Goal: Task Accomplishment & Management: Manage account settings

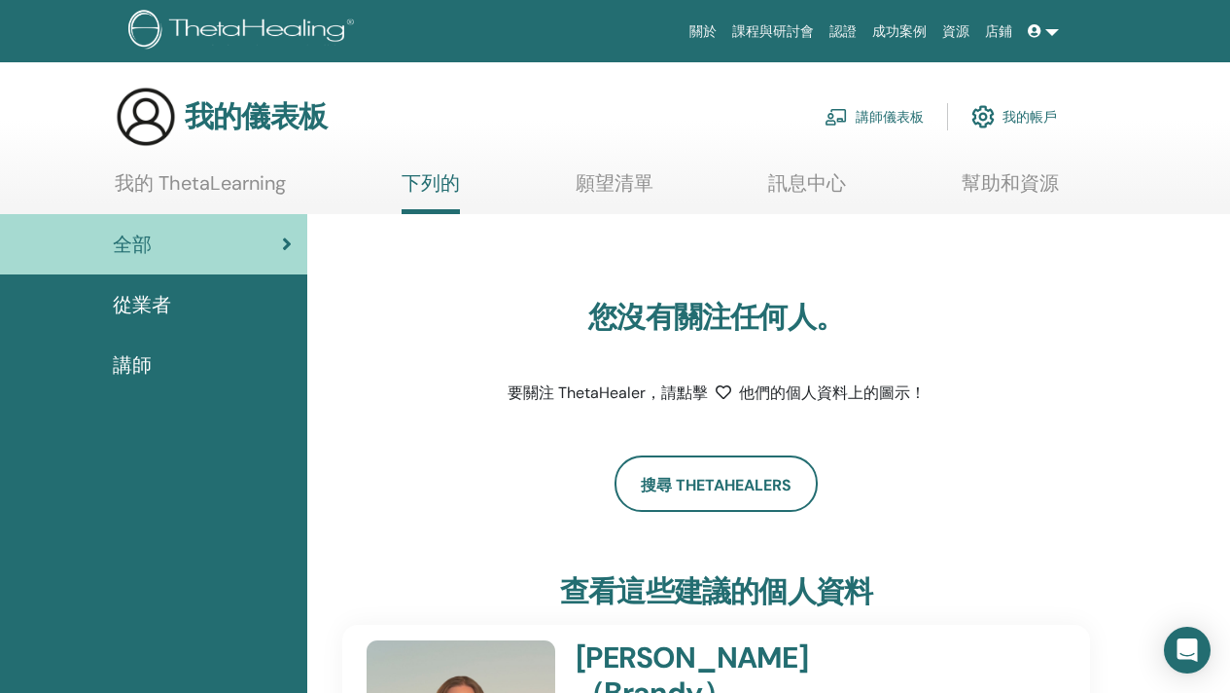
click at [887, 114] on font "講師儀表板" at bounding box center [890, 118] width 68 height 18
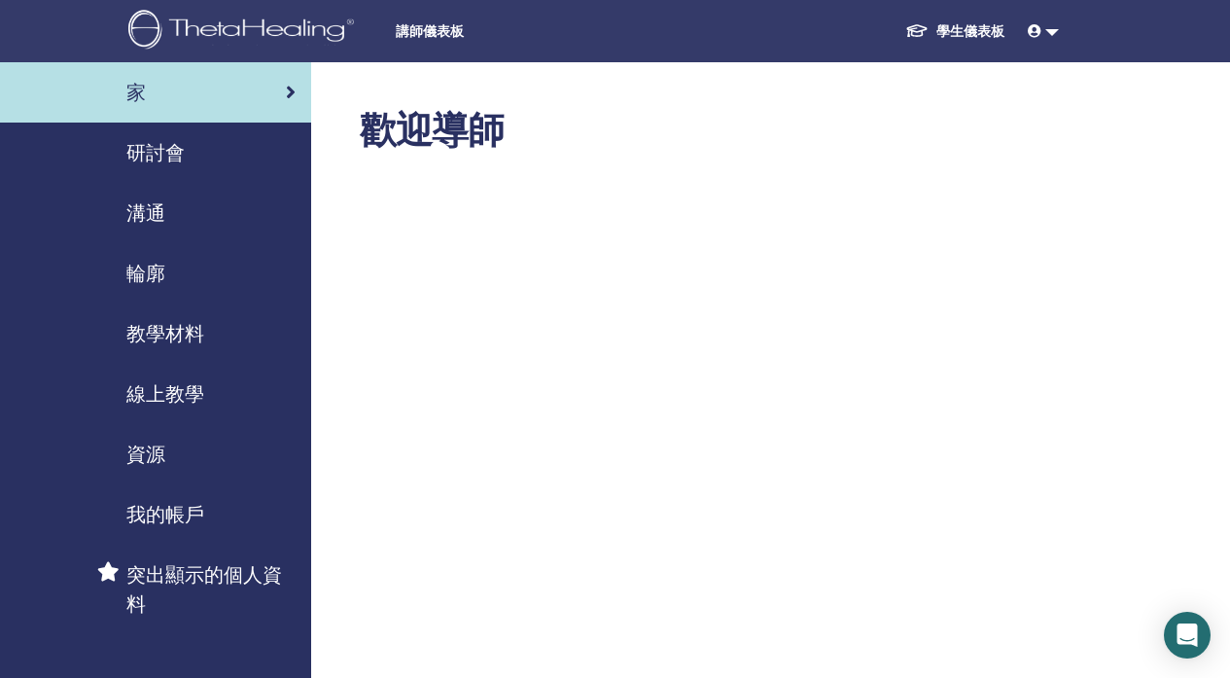
click at [168, 148] on font "研討會" at bounding box center [155, 152] width 58 height 25
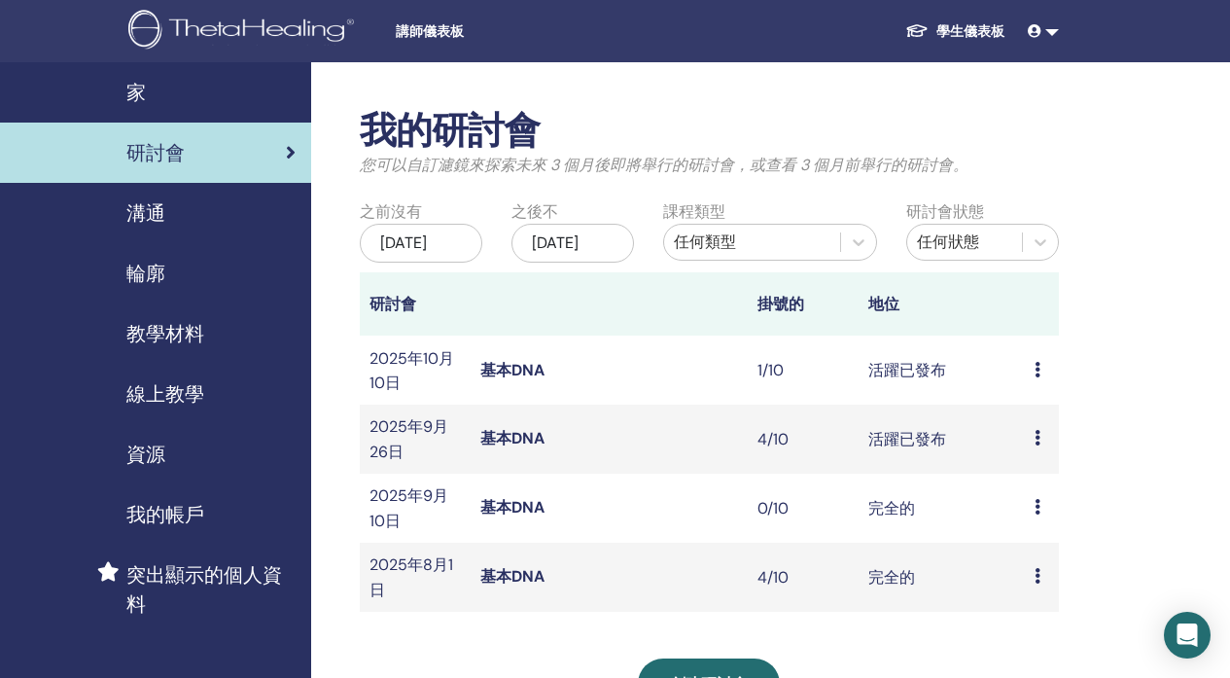
click at [1036, 446] on icon at bounding box center [1038, 438] width 6 height 16
click at [900, 474] on td "活躍已發布" at bounding box center [942, 439] width 166 height 69
click at [483, 448] on font "基本DNA" at bounding box center [513, 438] width 64 height 20
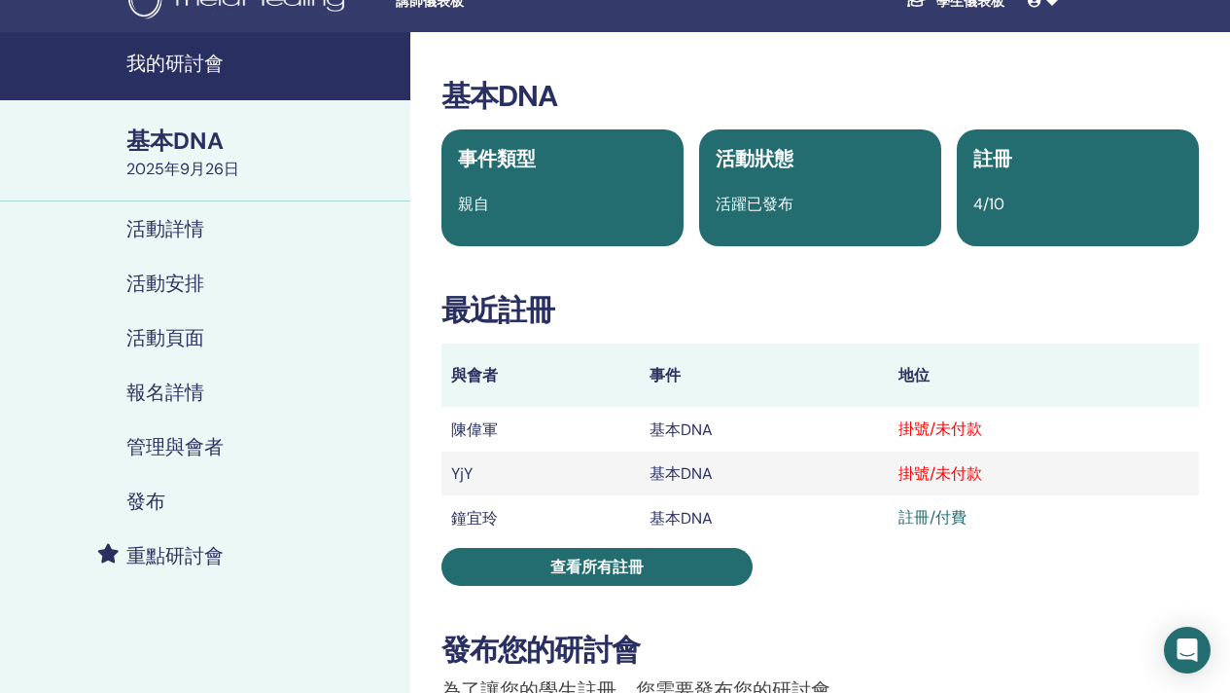
scroll to position [31, 0]
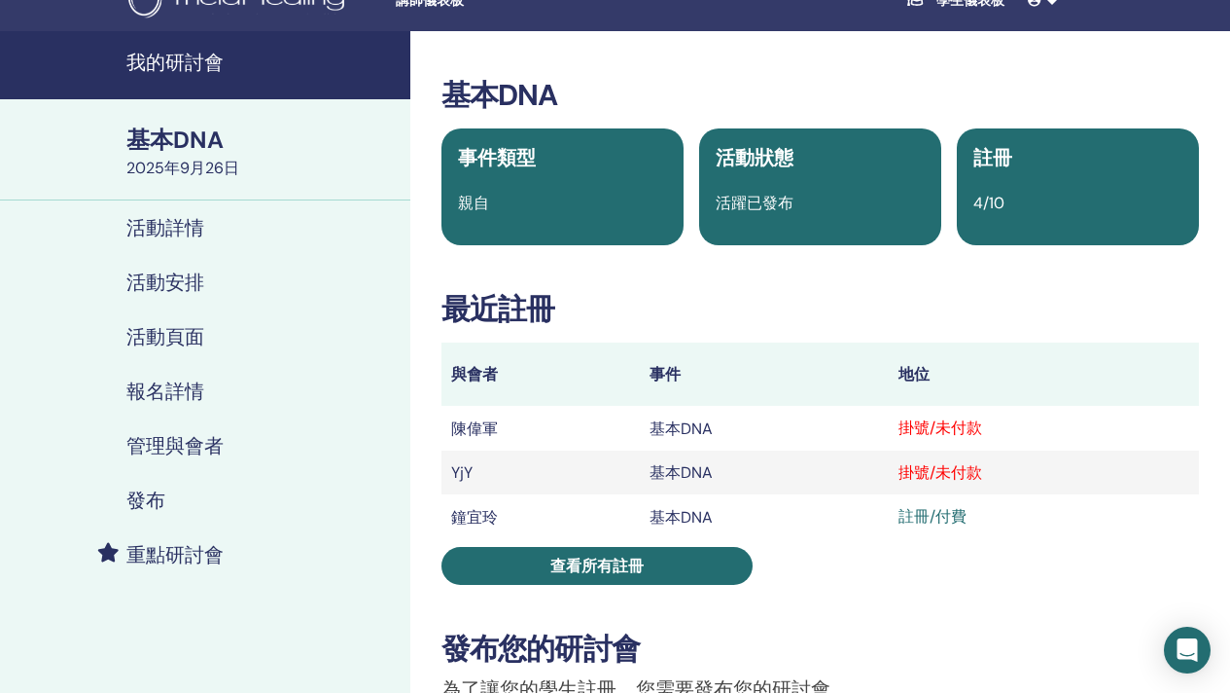
click at [956, 518] on font "註冊/付費" at bounding box center [933, 516] width 68 height 20
click at [956, 489] on td "掛號/未付款" at bounding box center [1044, 472] width 310 height 44
click at [956, 478] on font "掛號/未付款" at bounding box center [941, 472] width 84 height 20
click at [664, 459] on td "基本DNA" at bounding box center [764, 472] width 249 height 44
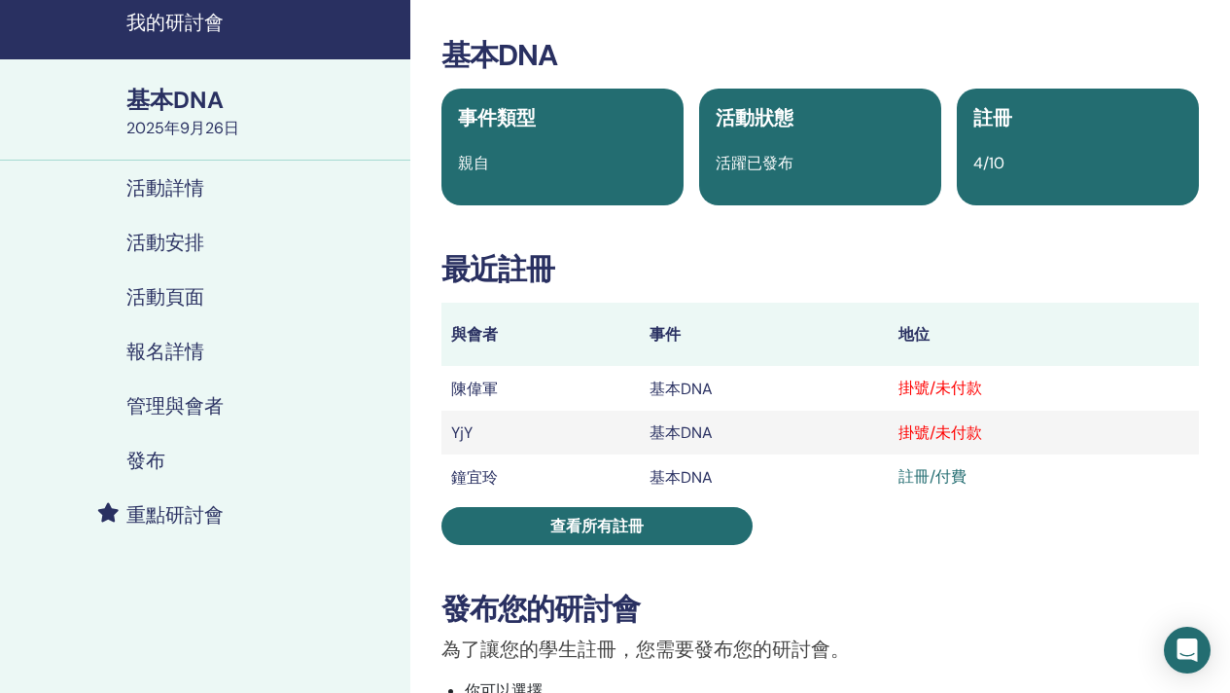
scroll to position [166, 0]
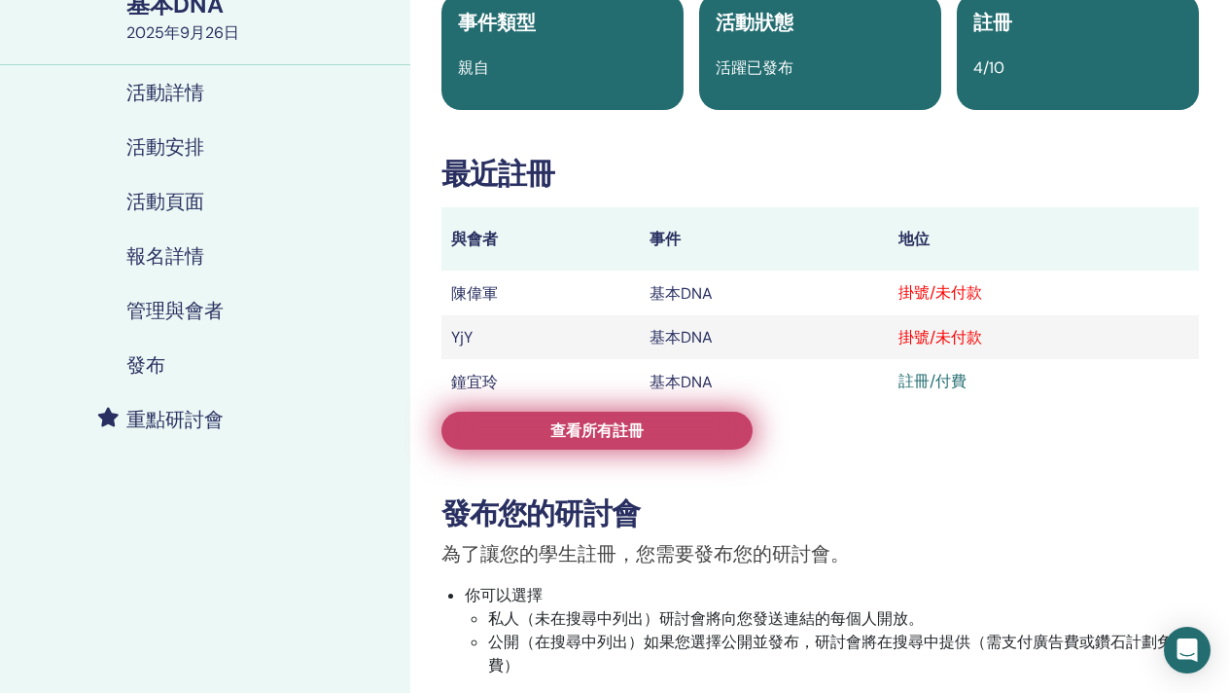
click at [655, 446] on link "查看所有註冊" at bounding box center [597, 430] width 311 height 38
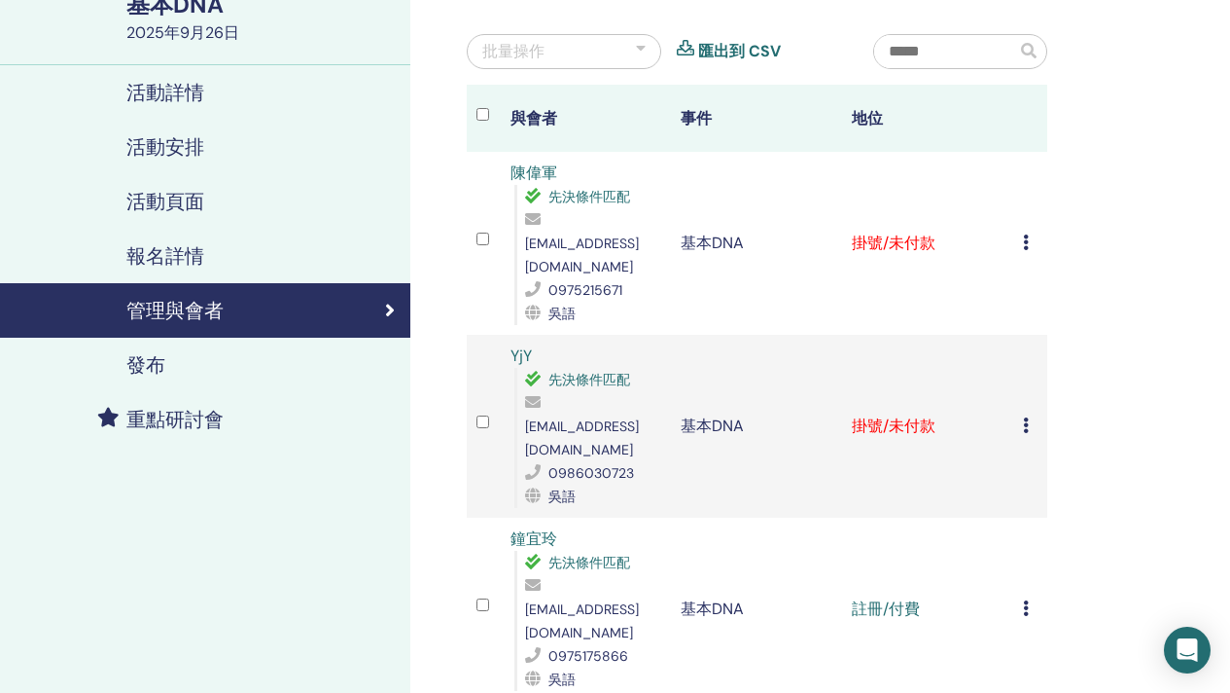
click at [1024, 234] on icon at bounding box center [1026, 242] width 6 height 16
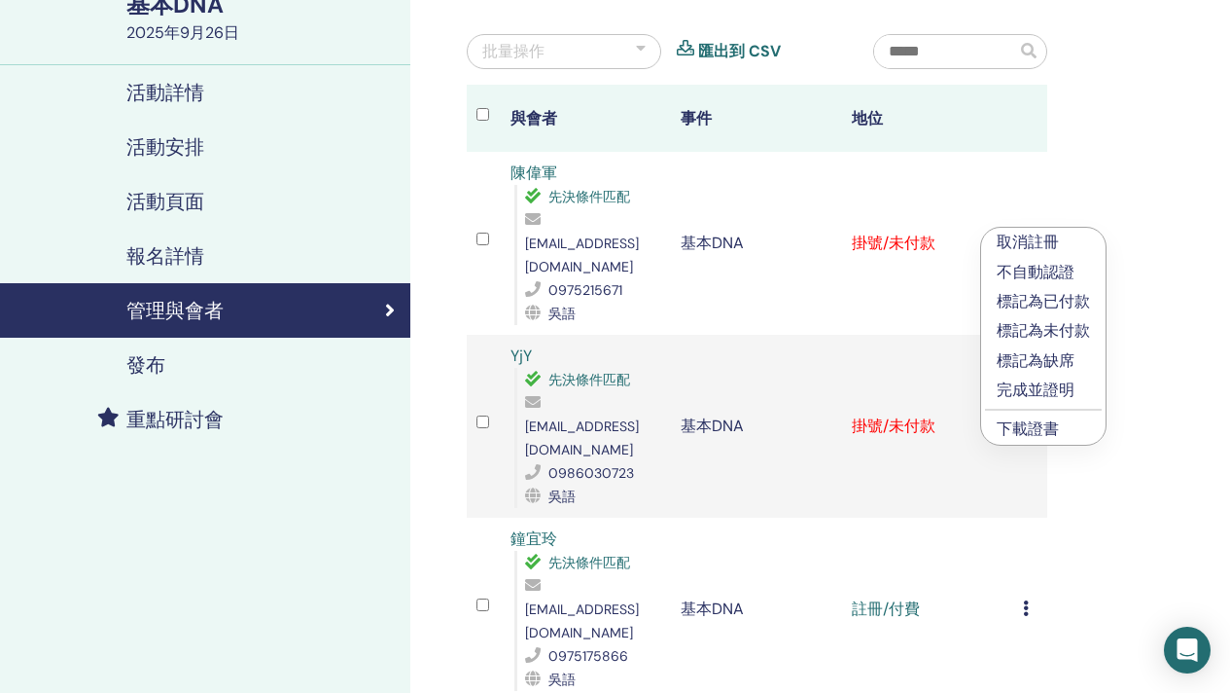
click at [1069, 303] on font "標記為已付款" at bounding box center [1043, 301] width 93 height 20
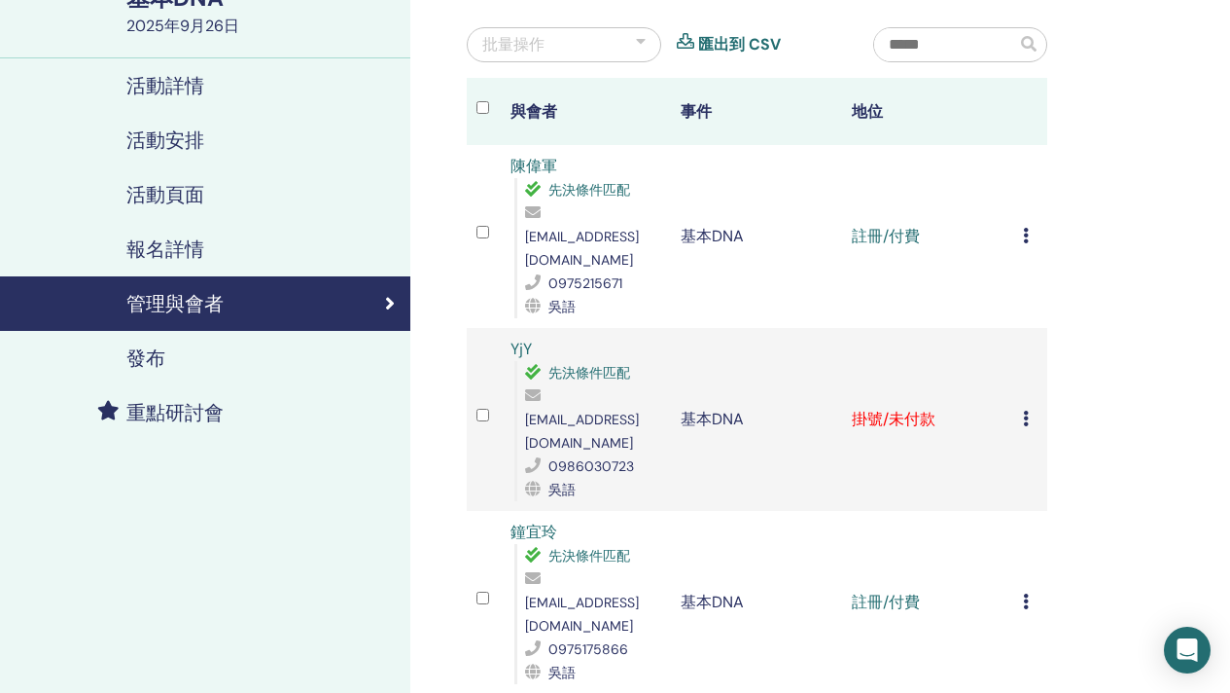
scroll to position [174, 0]
click at [1028, 407] on div "取消註冊 不自動認證 標記為已付款 標記為未付款 標記為缺席 完成並證明 下載證書" at bounding box center [1030, 418] width 15 height 23
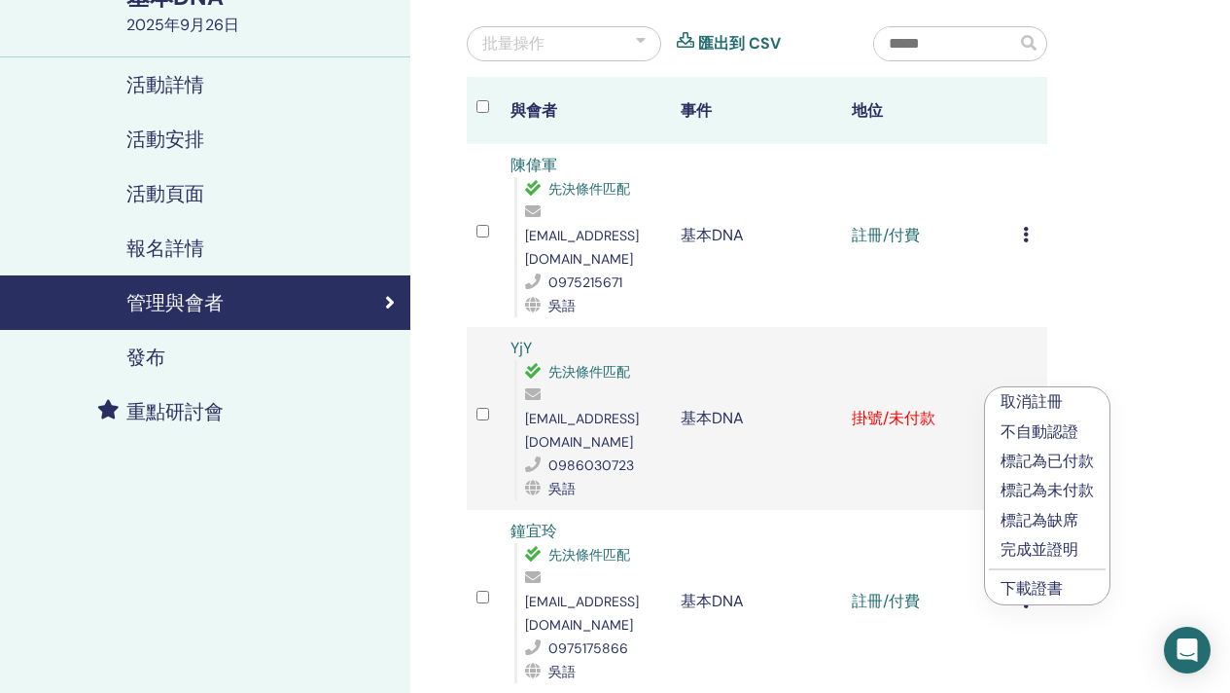
click at [1081, 460] on font "標記為已付款" at bounding box center [1047, 460] width 93 height 20
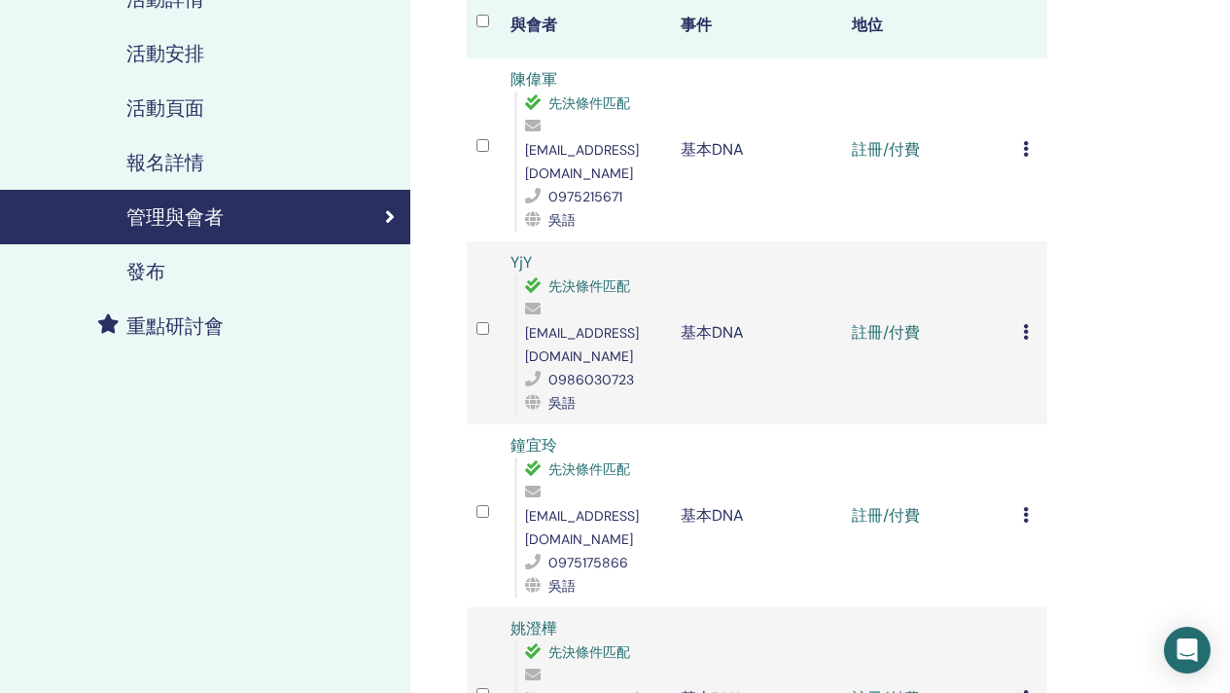
scroll to position [170, 0]
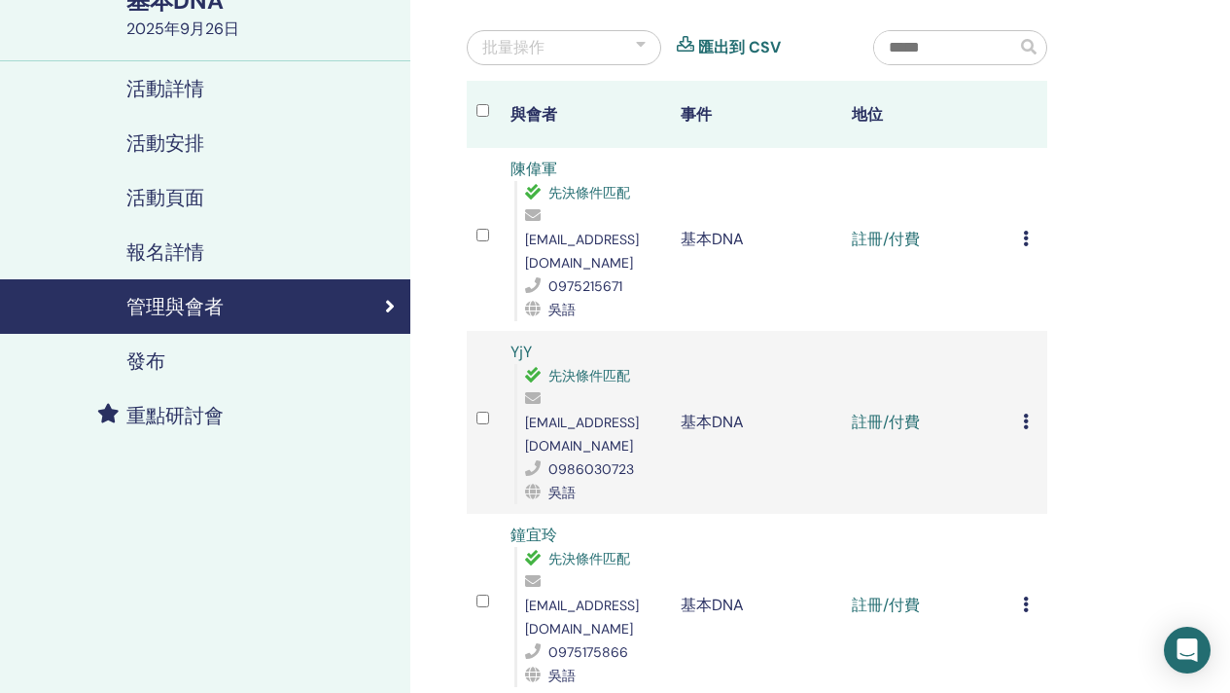
click at [1023, 231] on icon at bounding box center [1026, 239] width 6 height 16
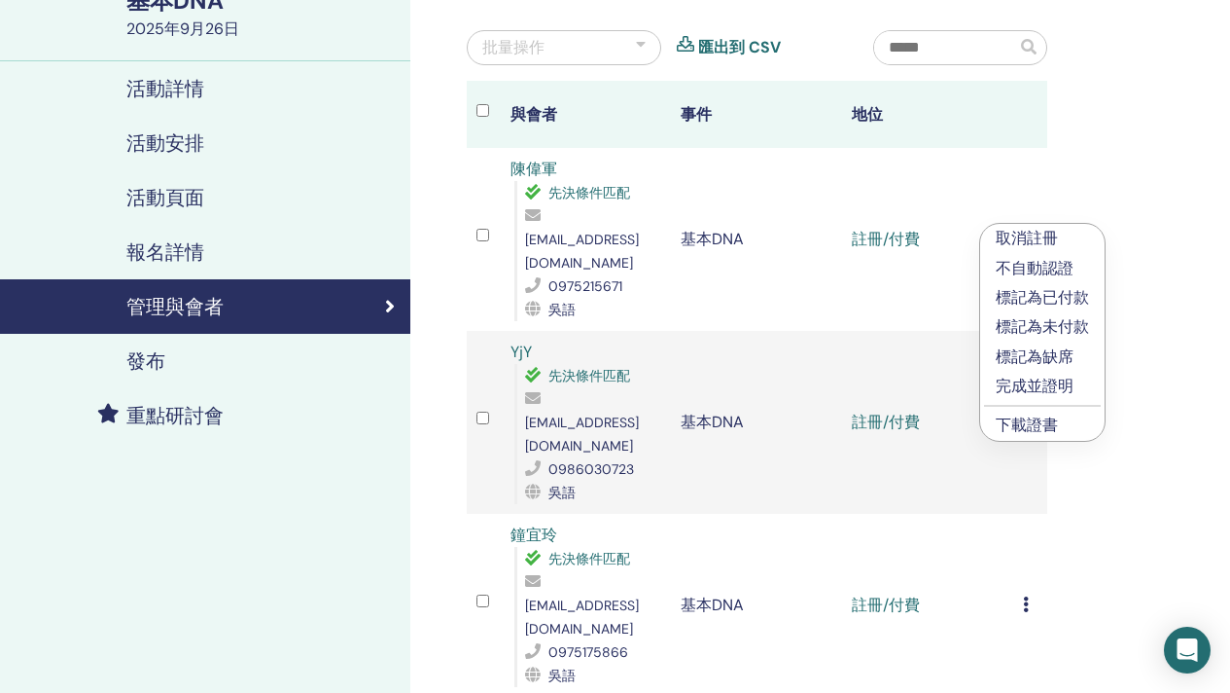
click at [1052, 419] on font "下載證書" at bounding box center [1027, 424] width 62 height 20
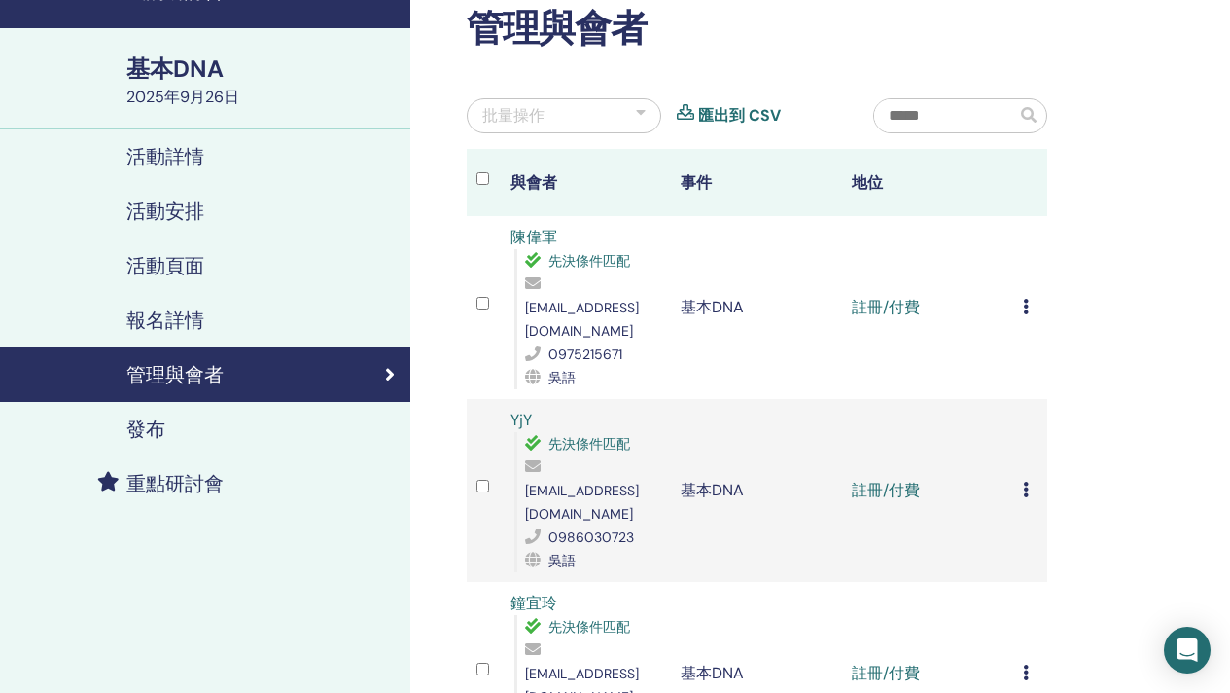
scroll to position [117, 0]
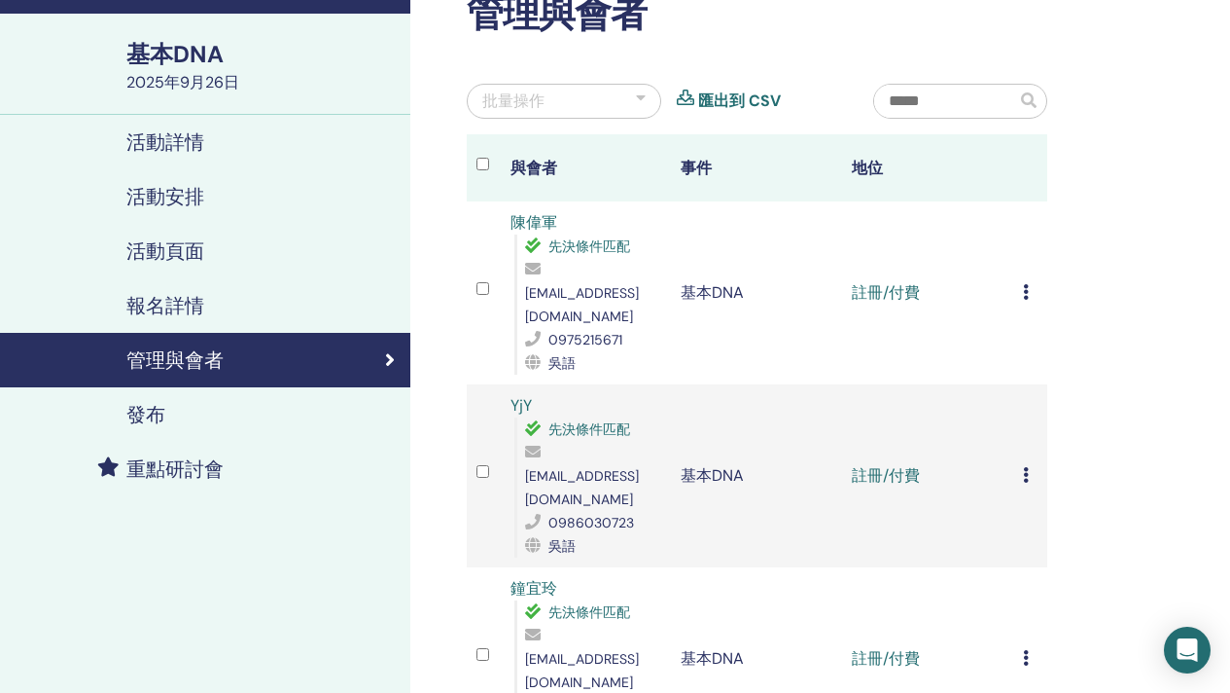
click at [1024, 467] on icon at bounding box center [1026, 475] width 6 height 16
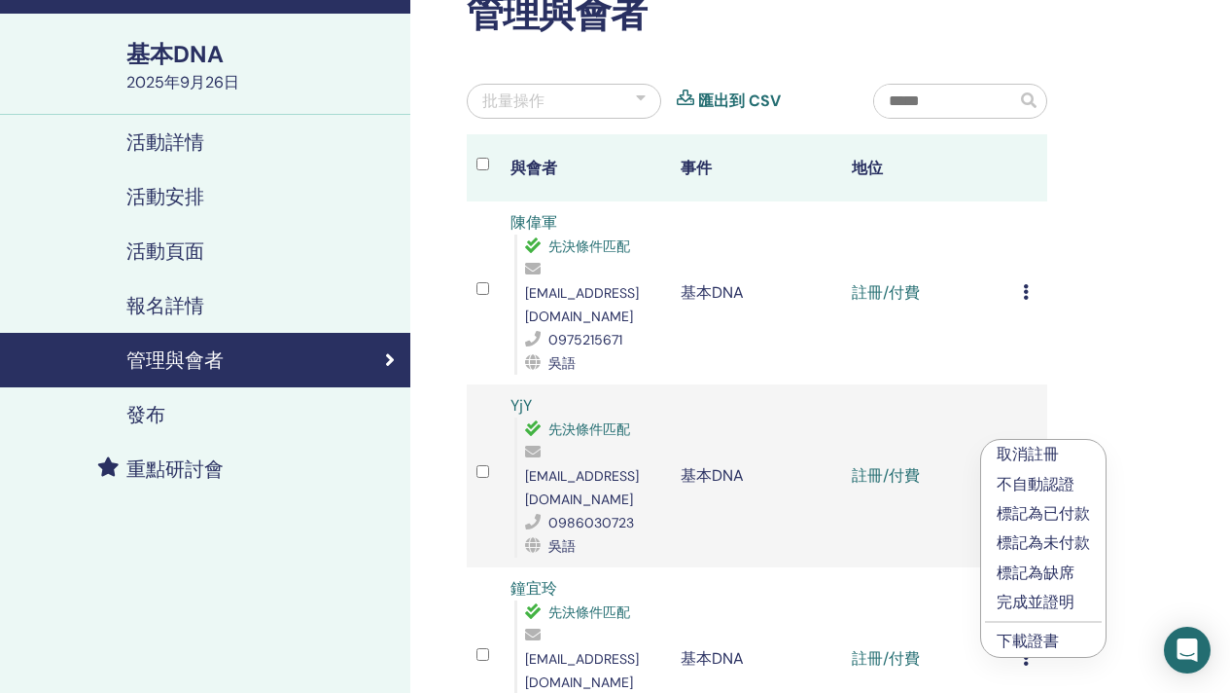
click at [1061, 644] on li "下載證書" at bounding box center [1043, 640] width 125 height 29
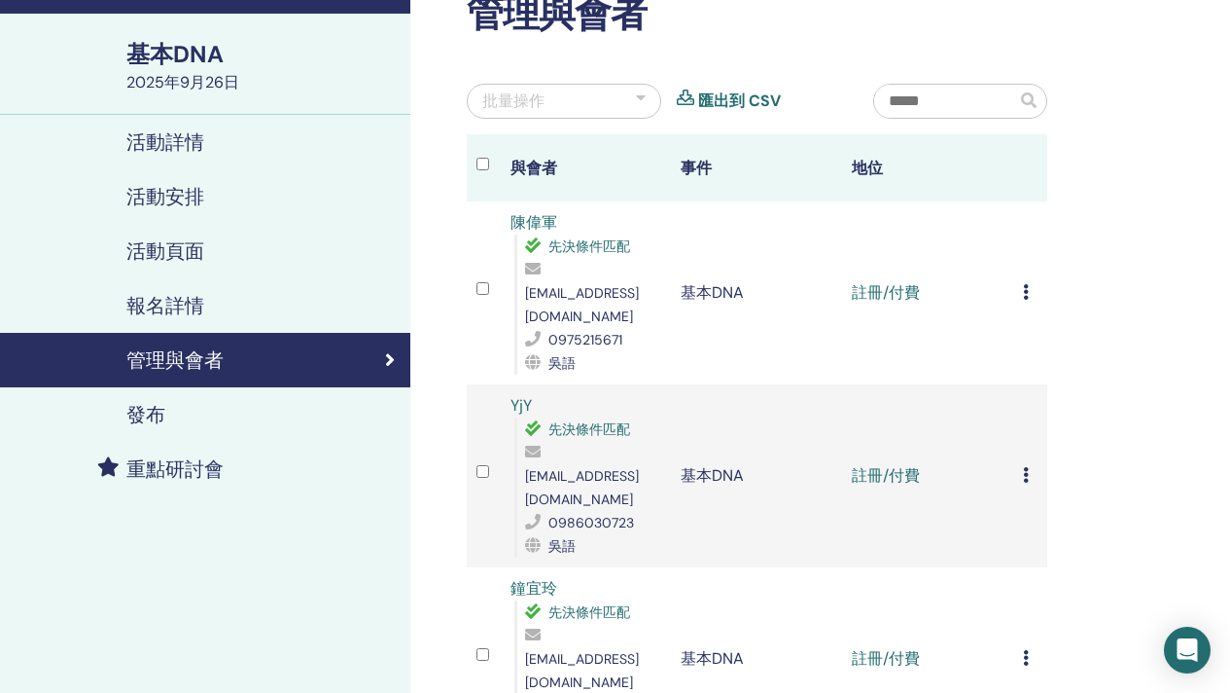
click at [1028, 467] on icon at bounding box center [1026, 475] width 6 height 16
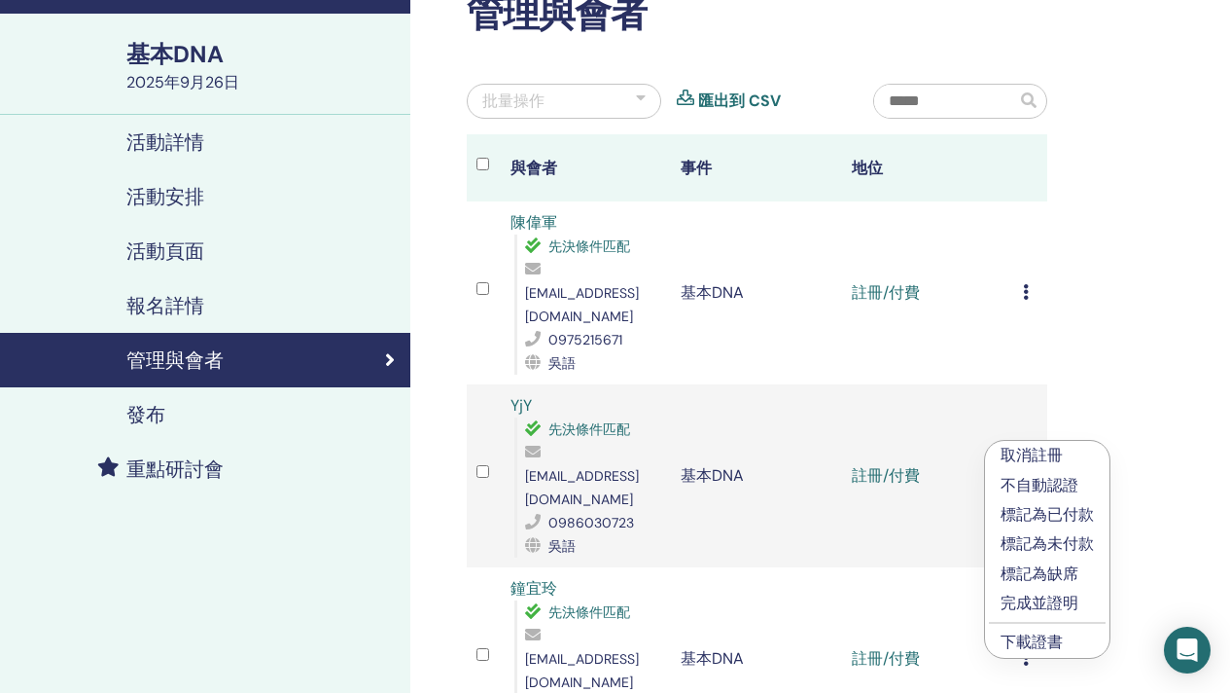
click at [1063, 639] on li "下載證書" at bounding box center [1047, 641] width 125 height 29
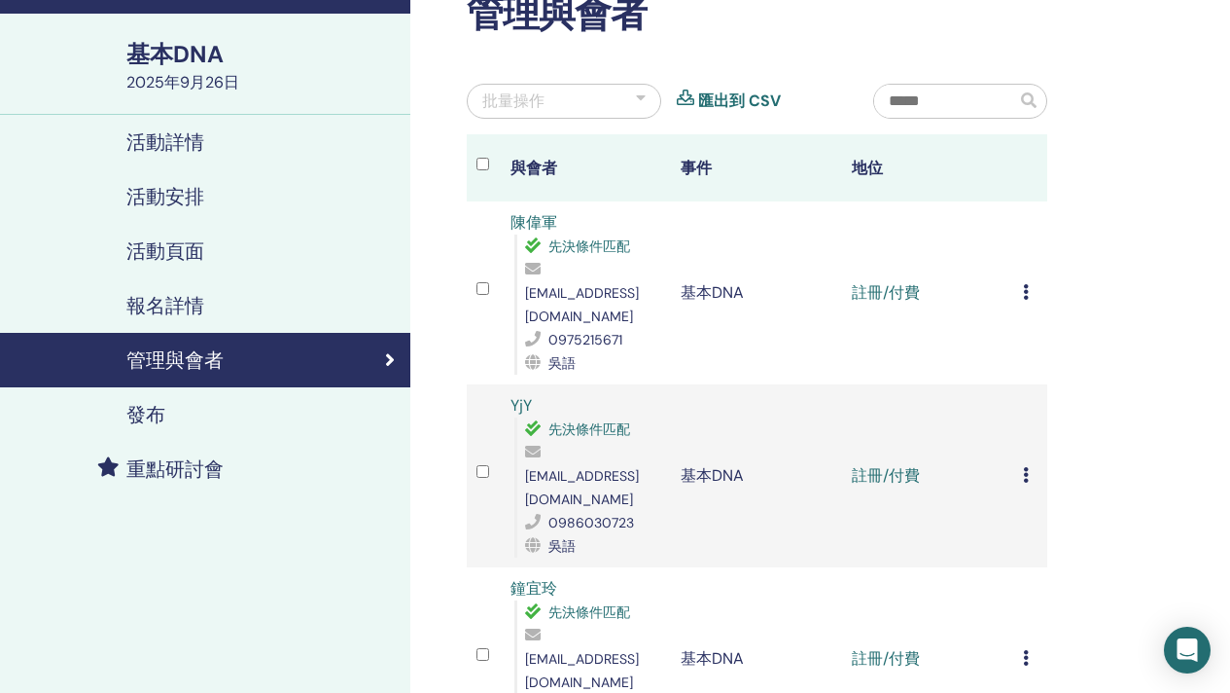
click at [1020, 439] on td "取消註冊 不自動認證 標記為已付款 標記為未付款 標記為缺席 完成並證明 下載證書" at bounding box center [1031, 475] width 34 height 183
click at [1027, 467] on icon at bounding box center [1026, 475] width 6 height 16
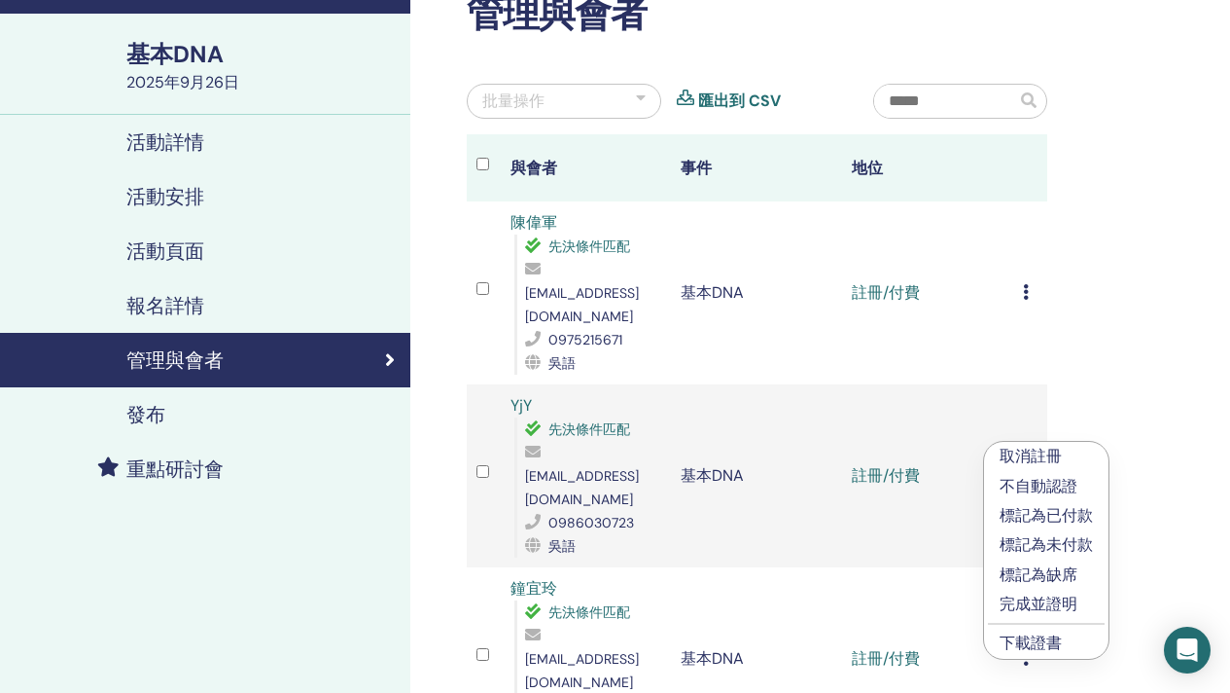
click at [1026, 635] on font "下載證書" at bounding box center [1031, 642] width 62 height 20
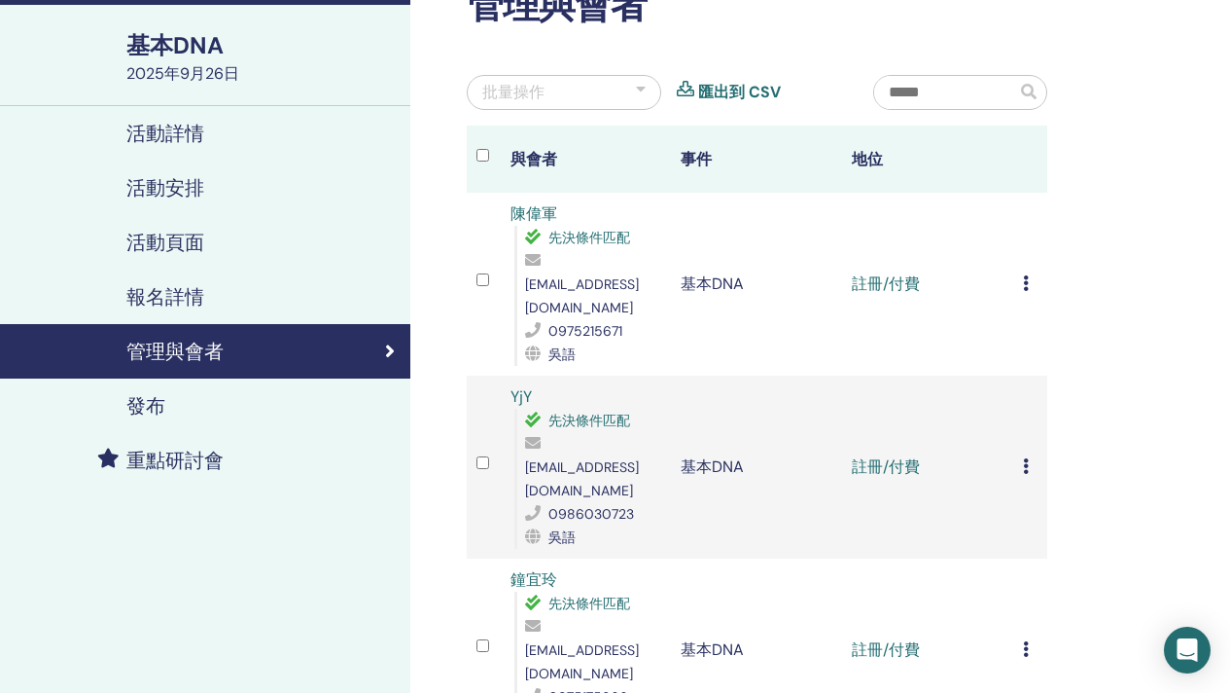
scroll to position [142, 0]
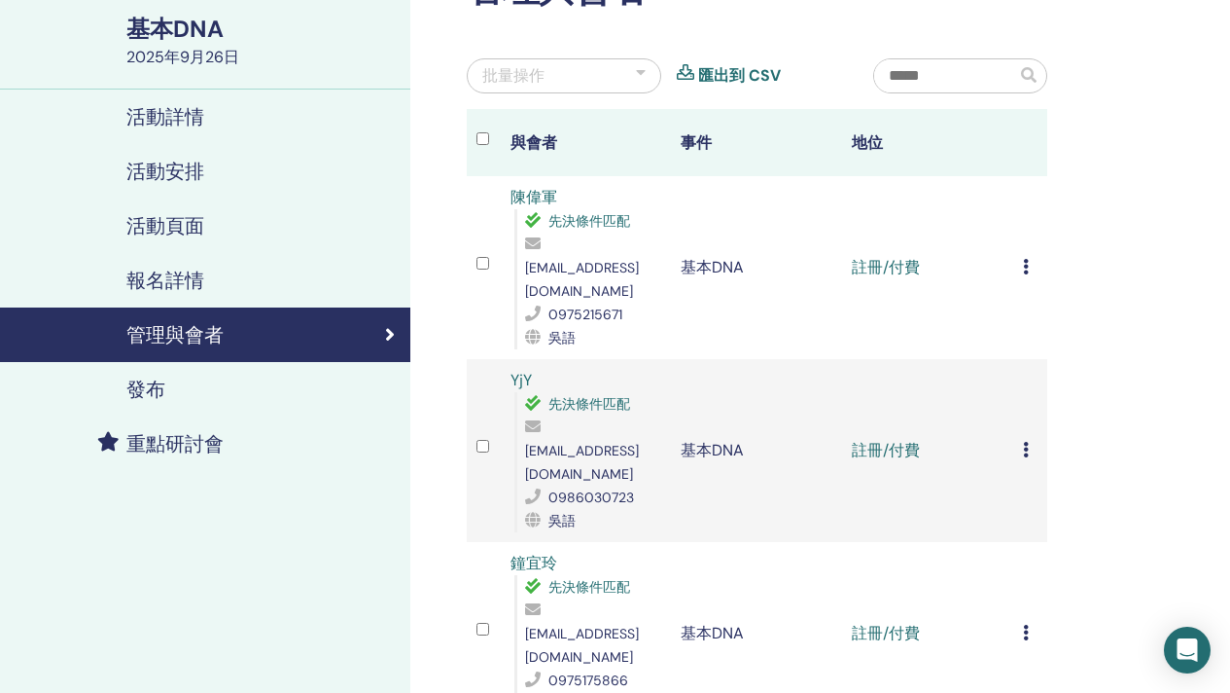
click at [1029, 622] on div "取消註冊 不自動認證 標記為已付款 標記為未付款 標記為缺席 完成並證明 下載證書" at bounding box center [1030, 633] width 15 height 23
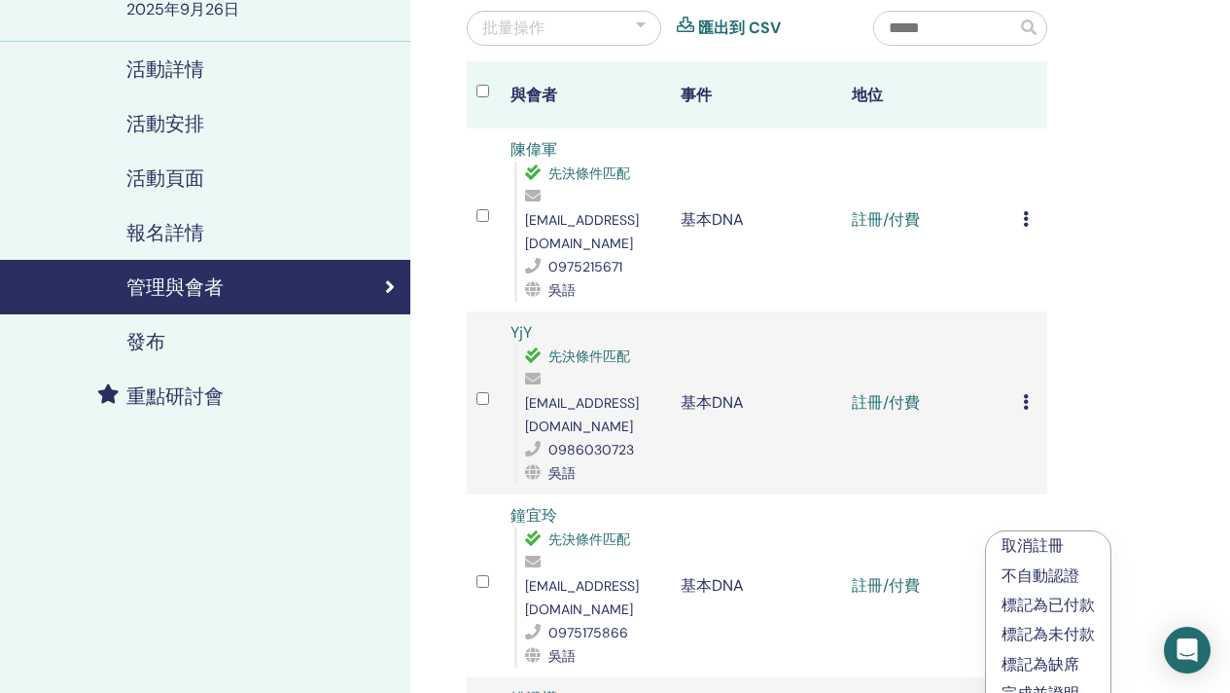
scroll to position [289, 0]
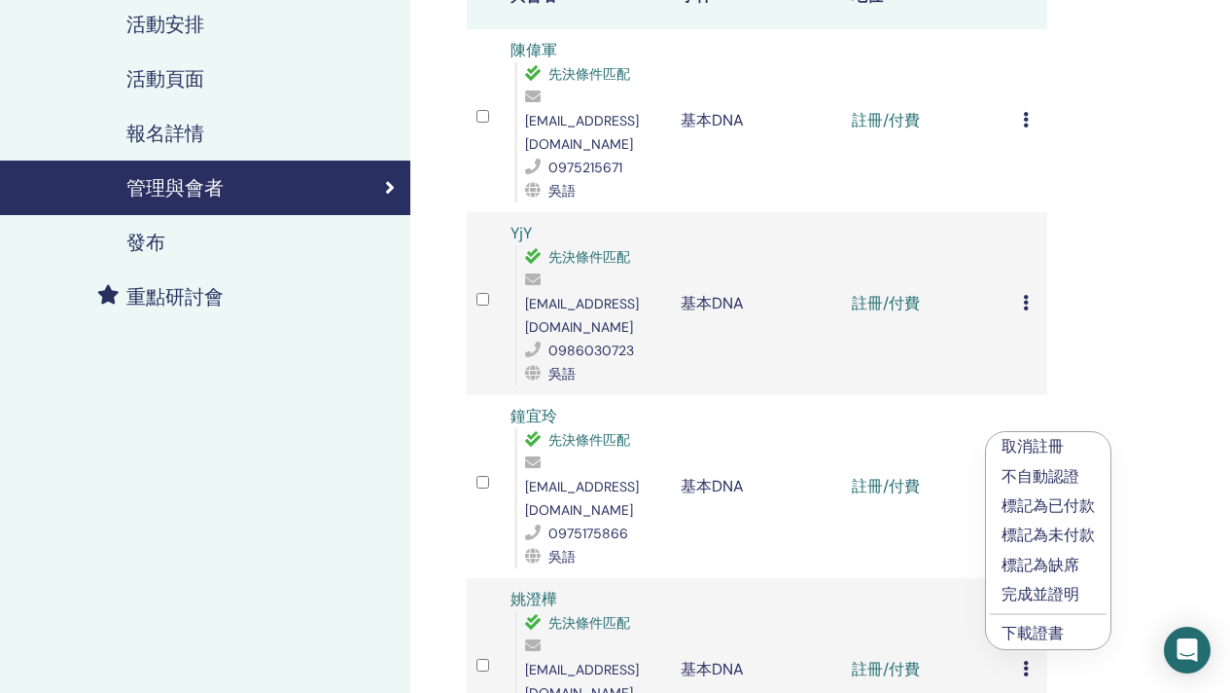
click at [1035, 631] on font "下載證書" at bounding box center [1033, 633] width 62 height 20
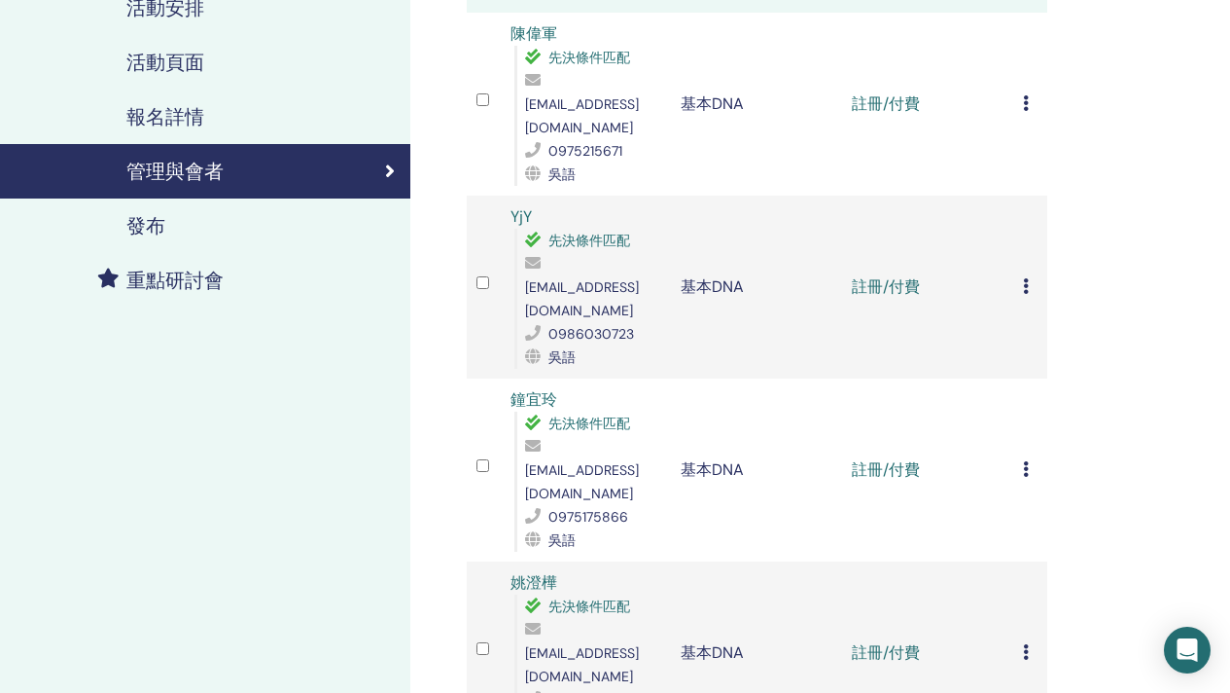
scroll to position [329, 0]
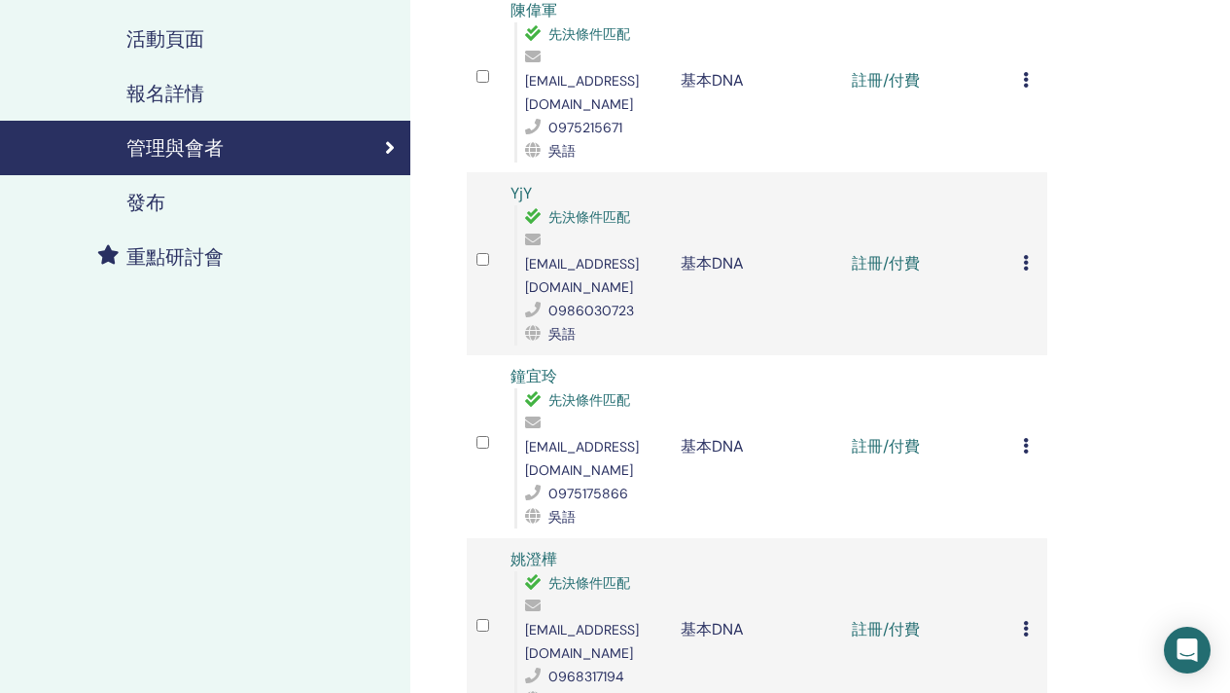
click at [1028, 621] on icon at bounding box center [1026, 629] width 6 height 16
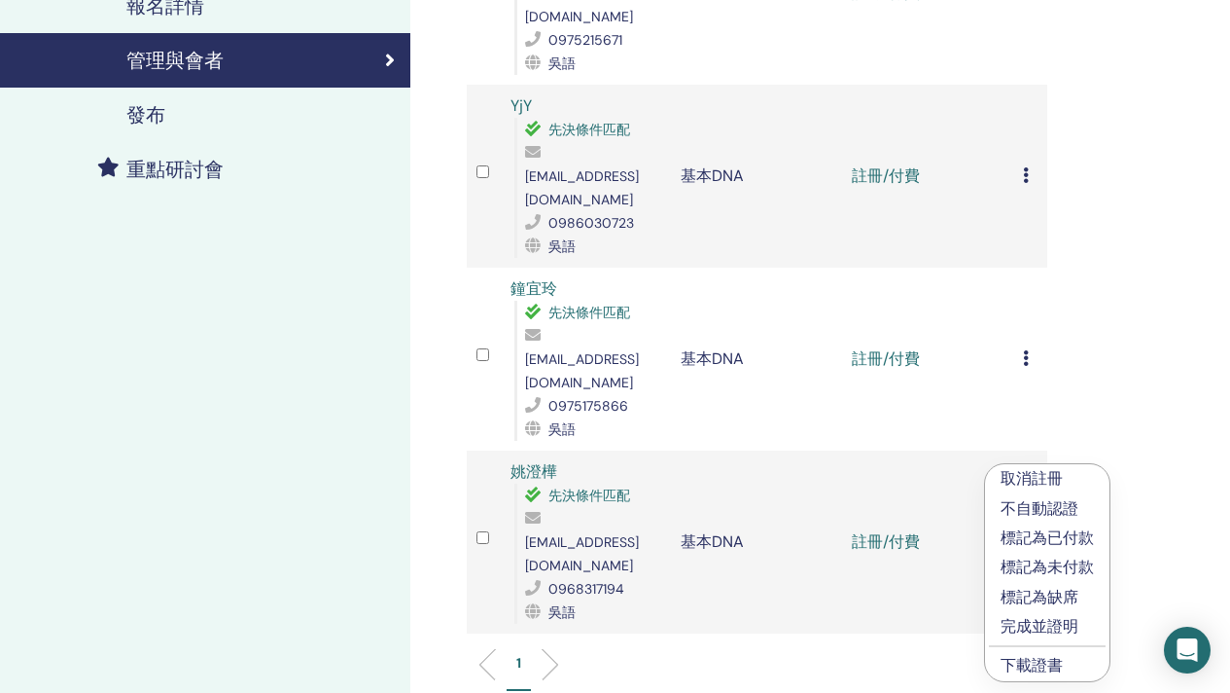
scroll to position [427, 0]
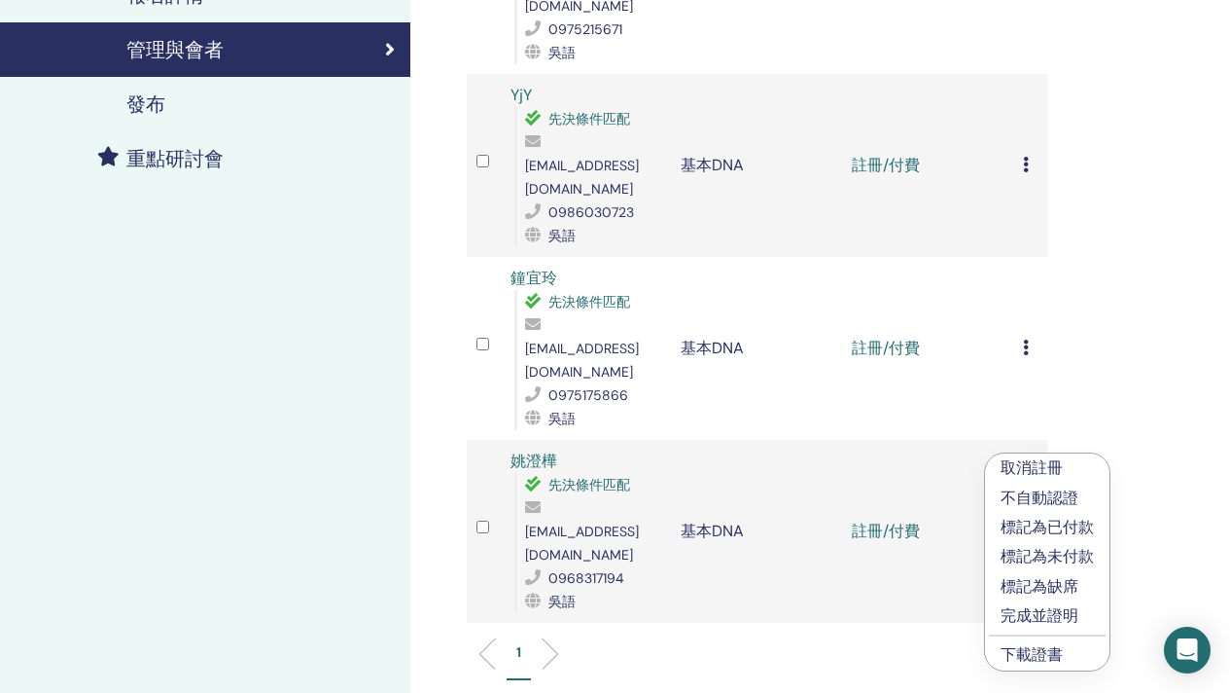
click at [1036, 644] on li "下載證書" at bounding box center [1047, 654] width 125 height 29
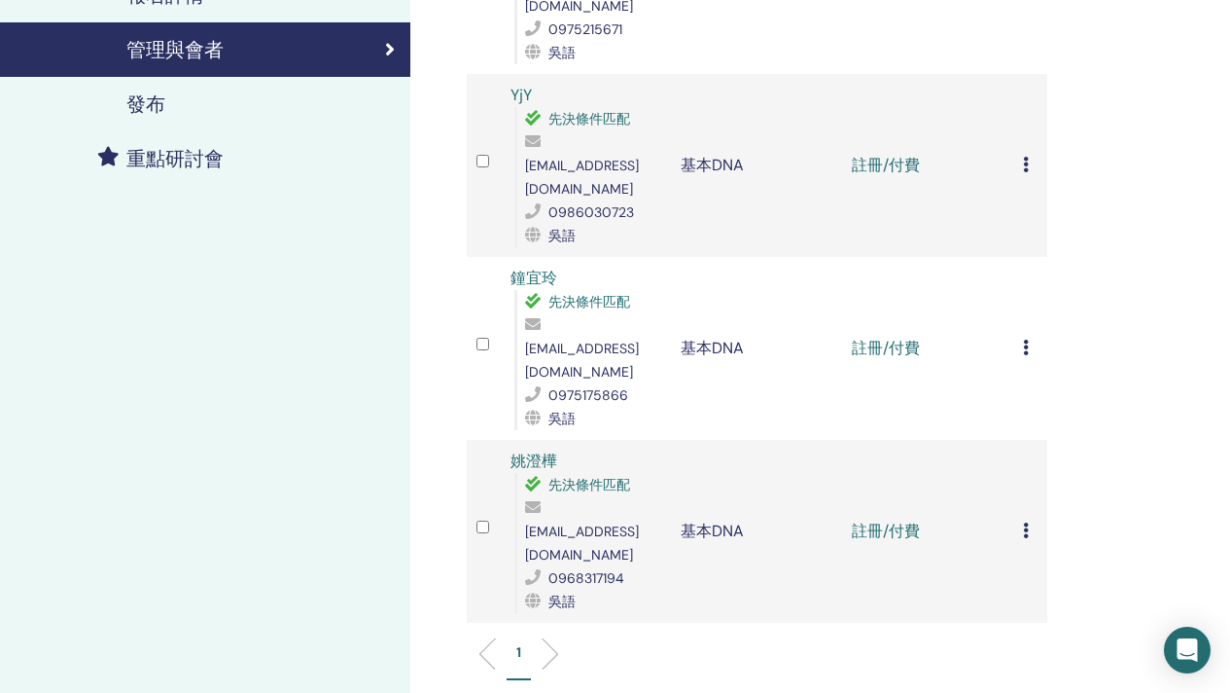
scroll to position [454, 0]
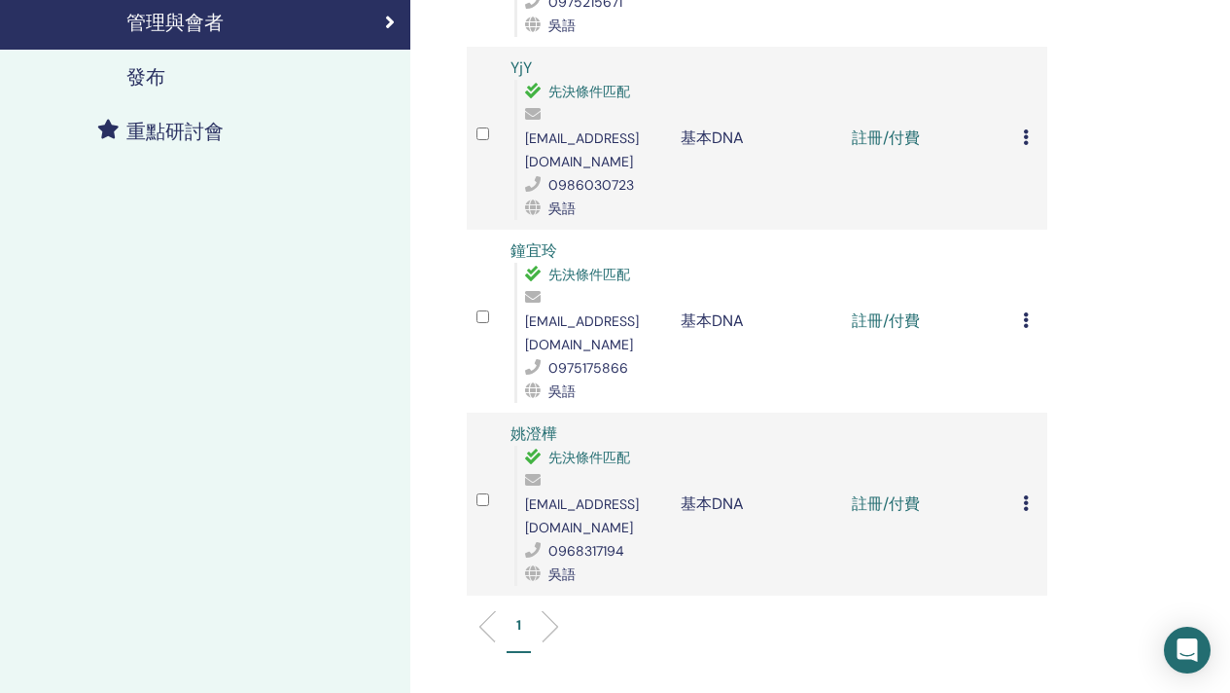
click at [1023, 495] on icon at bounding box center [1026, 503] width 6 height 16
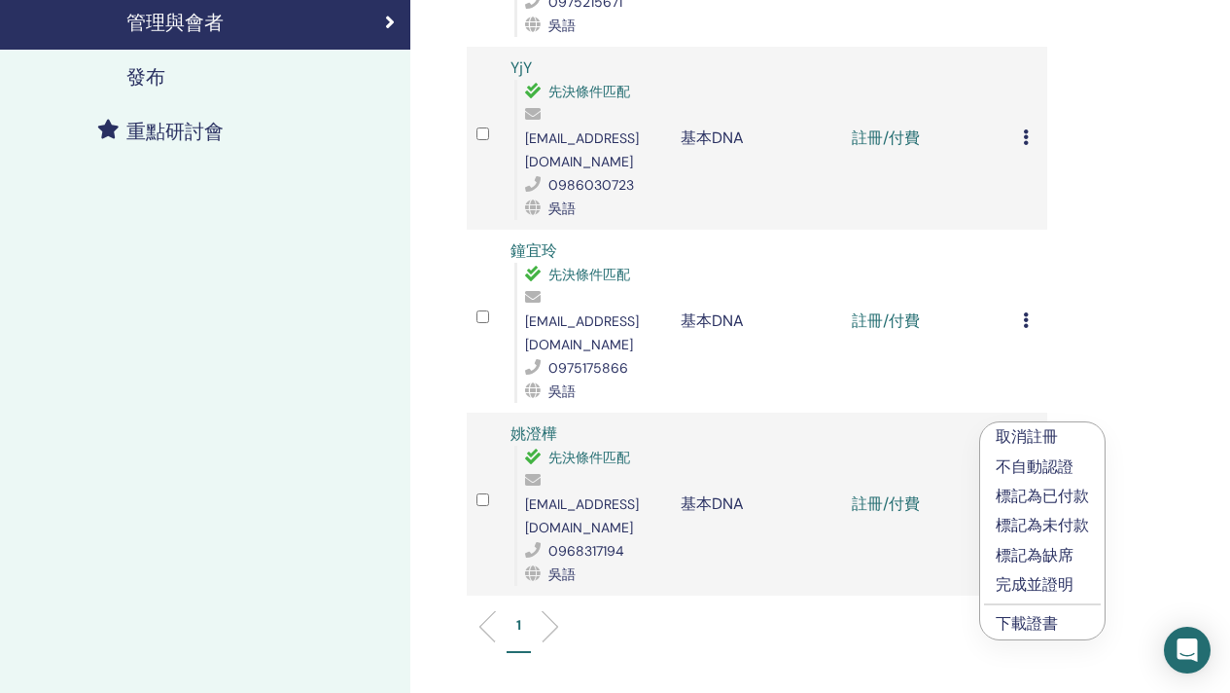
click at [1011, 610] on ul "取消註冊 不自動認證 標記為已付款 標記為未付款 標記為缺席 完成並證明 下載證書" at bounding box center [1042, 530] width 125 height 217
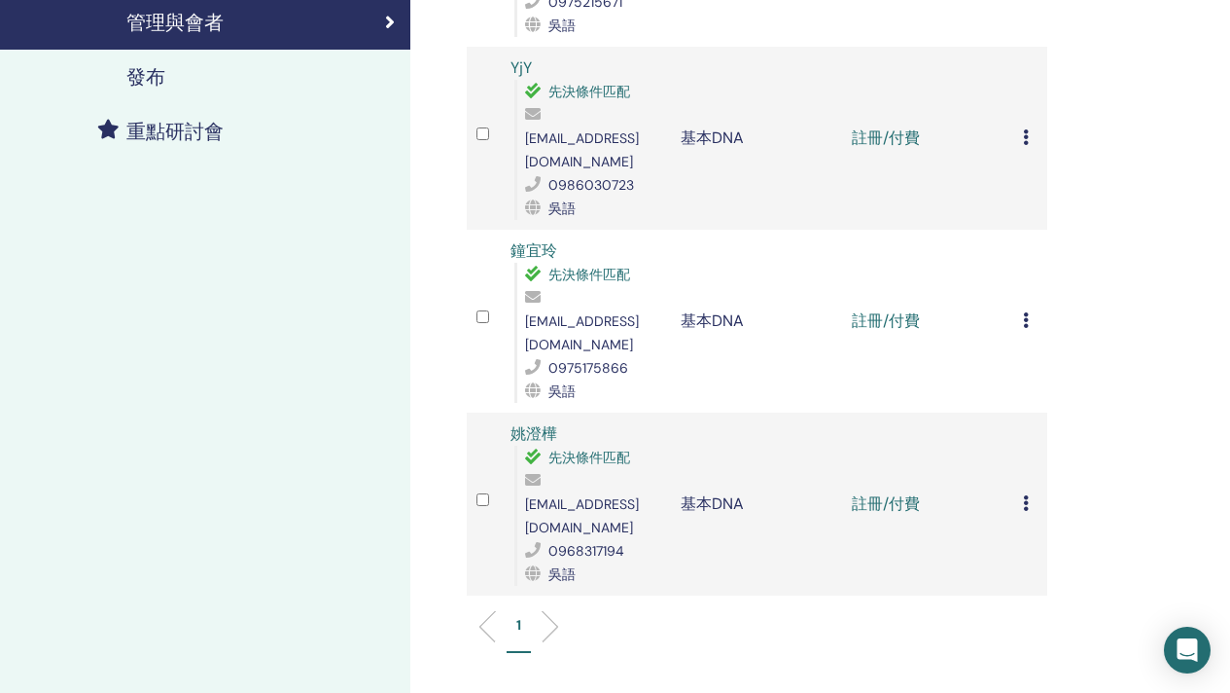
click at [1028, 412] on td "取消註冊 不自動認證 標記為已付款 標記為未付款 標記為缺席 完成並證明 下載證書" at bounding box center [1031, 503] width 34 height 183
click at [1026, 495] on icon at bounding box center [1026, 503] width 6 height 16
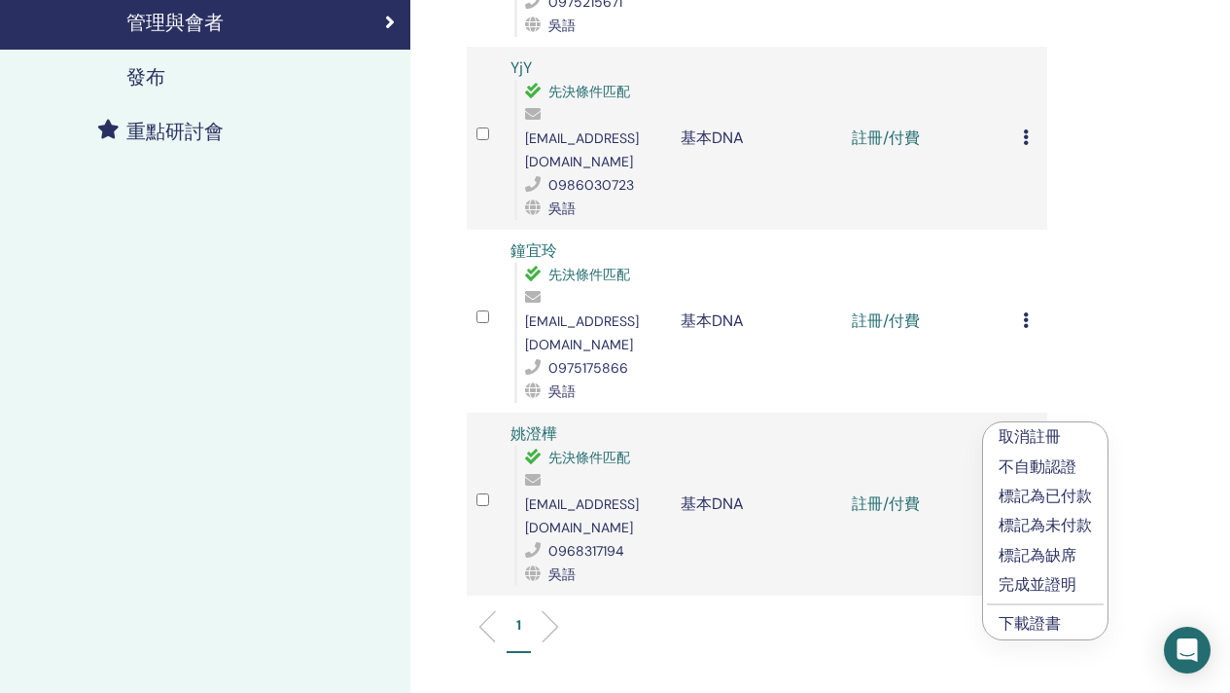
click at [1053, 624] on font "下載證書" at bounding box center [1030, 623] width 62 height 20
